Goal: Transaction & Acquisition: Register for event/course

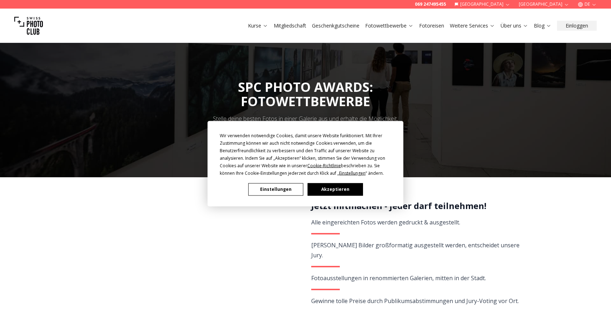
click at [339, 186] on button "Akzeptieren" at bounding box center [335, 189] width 55 height 13
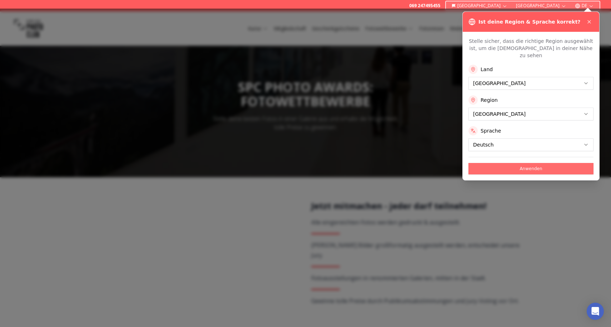
click at [509, 163] on button "Anwenden" at bounding box center [531, 168] width 125 height 11
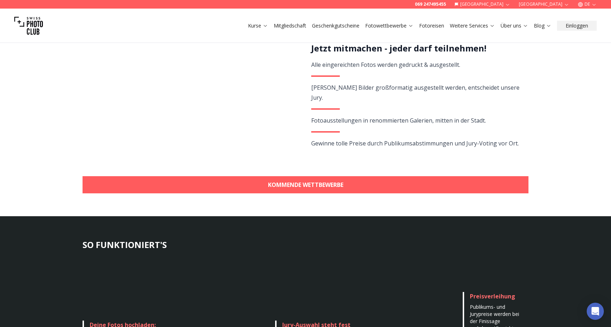
scroll to position [158, 0]
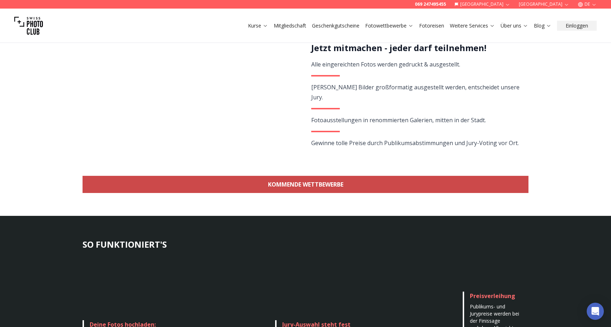
click at [440, 186] on link "KOMMENDE WETTBEWERBE" at bounding box center [306, 184] width 446 height 17
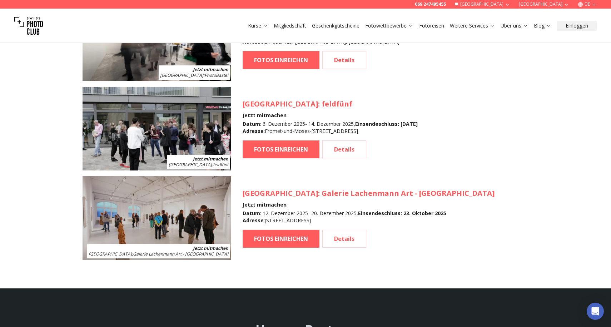
scroll to position [1172, 0]
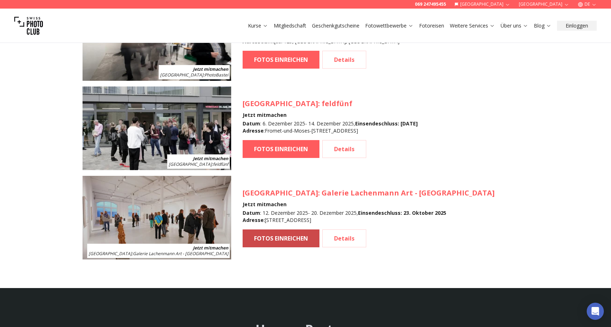
click at [276, 237] on link "FOTOS EINREICHEN" at bounding box center [281, 238] width 77 height 18
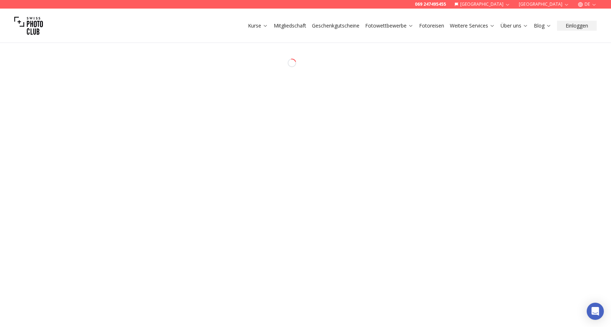
select select "*******"
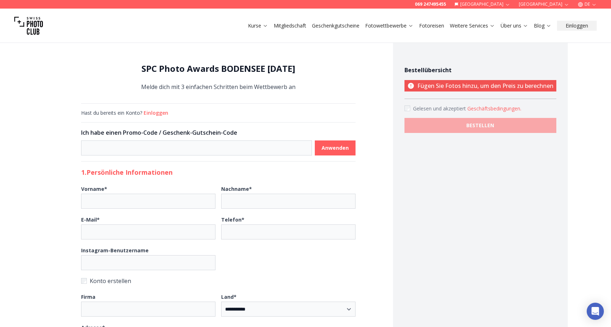
click at [288, 25] on link "Mitgliedschaft" at bounding box center [290, 25] width 33 height 7
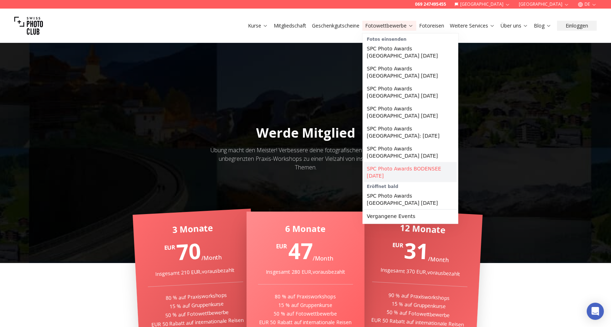
click at [387, 170] on link "SPC Photo Awards BODENSEE [DATE]" at bounding box center [410, 172] width 93 height 20
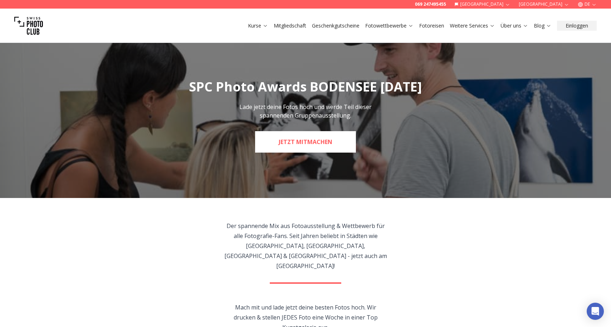
click at [342, 140] on link "JETZT MITMACHEN" at bounding box center [305, 141] width 101 height 21
select select "*******"
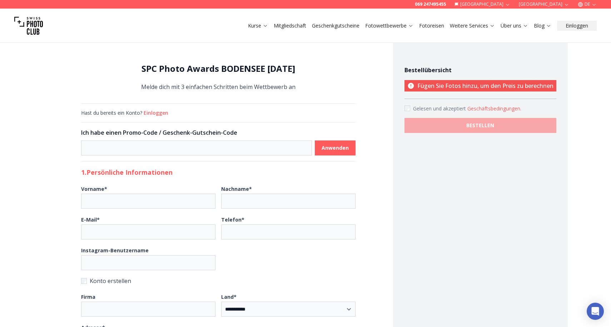
scroll to position [0, 0]
